Goal: Task Accomplishment & Management: Use online tool/utility

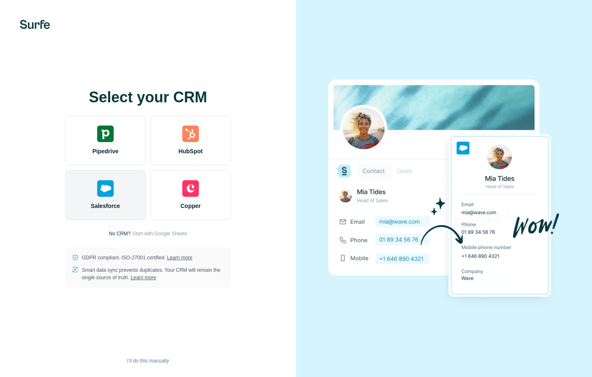
click at [105, 192] on img at bounding box center [105, 188] width 17 height 17
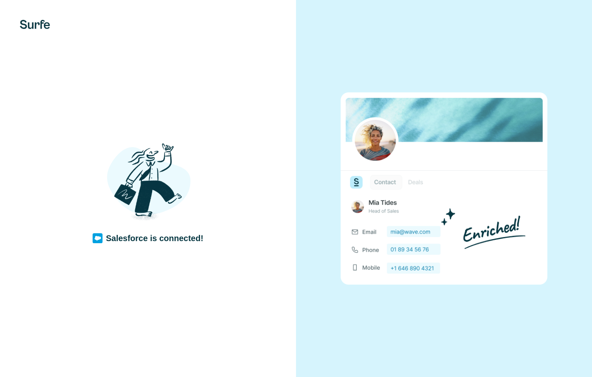
click at [221, 185] on div "Salesforce is connected!" at bounding box center [148, 188] width 263 height 111
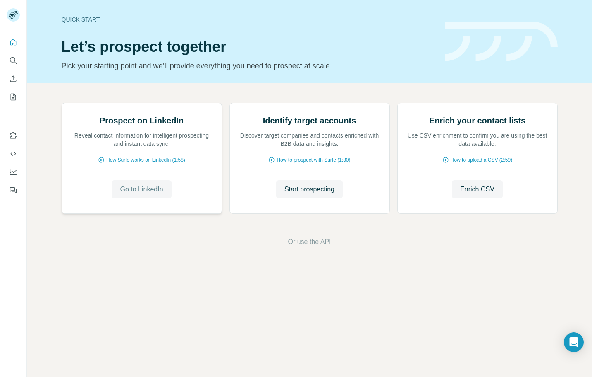
click at [143, 194] on span "Go to LinkedIn" at bounding box center [141, 189] width 43 height 10
